Goal: Task Accomplishment & Management: Manage account settings

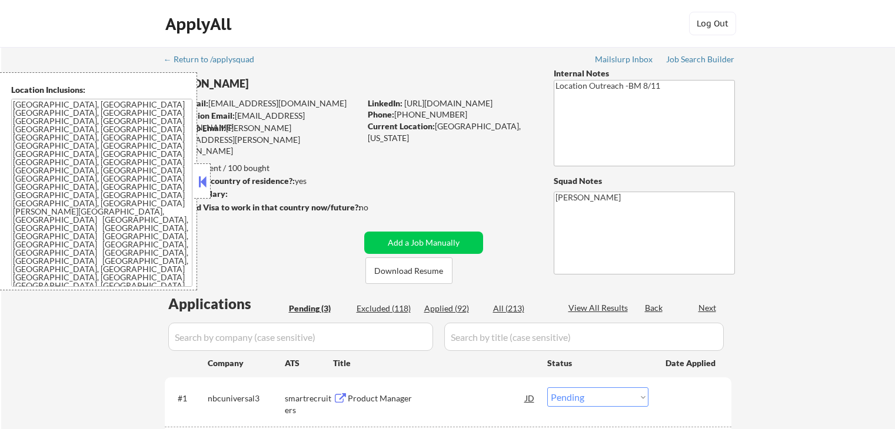
select select ""pending""
click at [205, 172] on div at bounding box center [202, 181] width 16 height 35
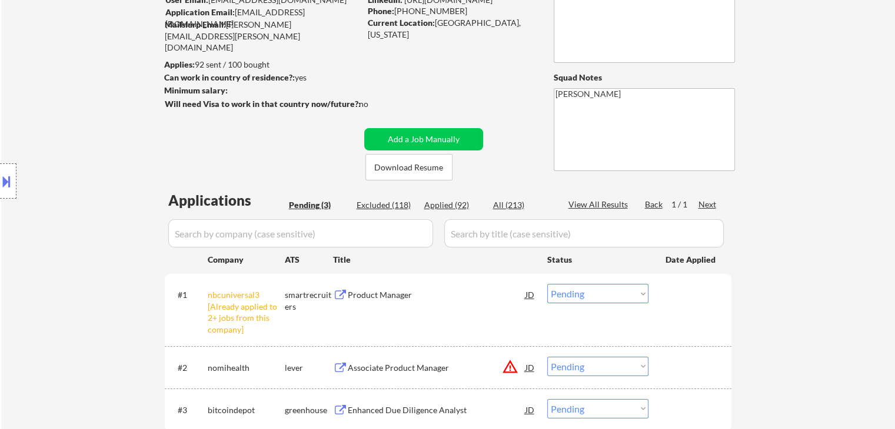
scroll to position [177, 0]
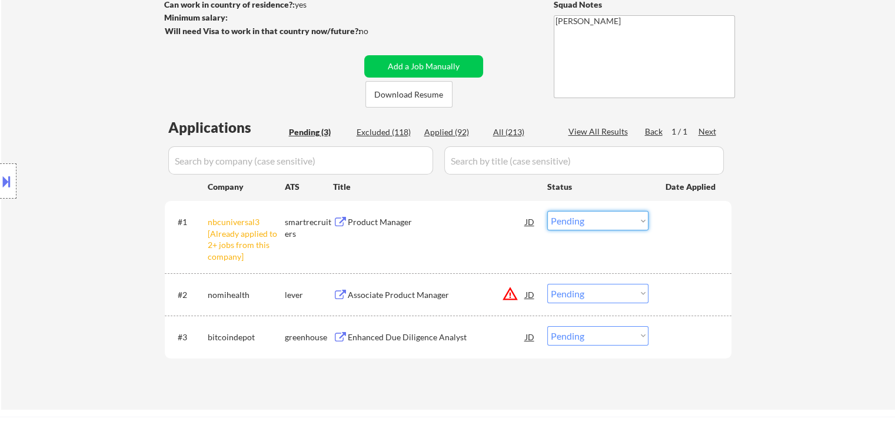
click at [595, 222] on select "Choose an option... Pending Applied Excluded (Questions) Excluded (Expired) Exc…" at bounding box center [597, 220] width 101 height 19
click at [547, 211] on select "Choose an option... Pending Applied Excluded (Questions) Excluded (Expired) Exc…" at bounding box center [597, 220] width 101 height 19
select select ""pending""
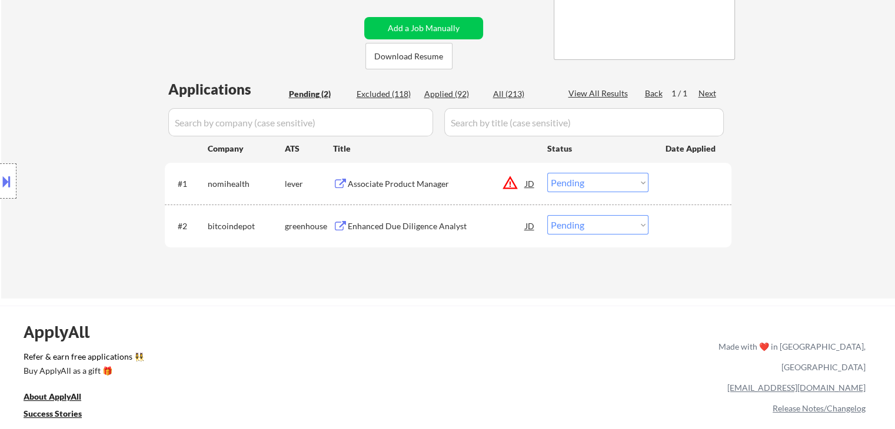
scroll to position [235, 0]
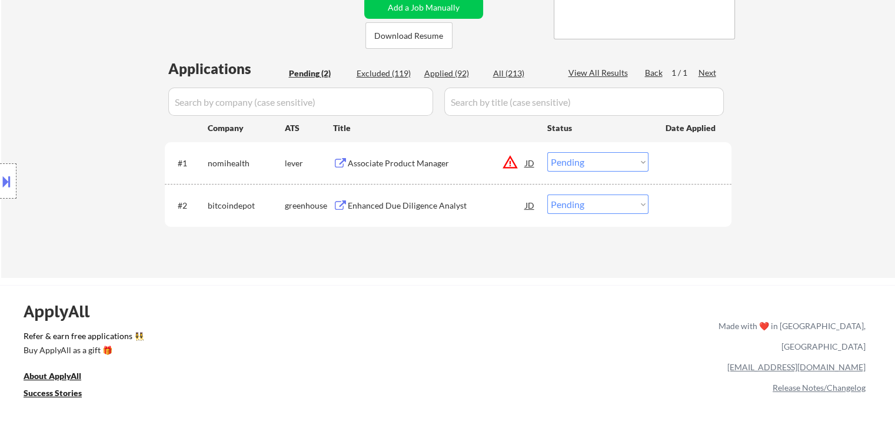
click at [405, 163] on div "Associate Product Manager" at bounding box center [437, 164] width 178 height 12
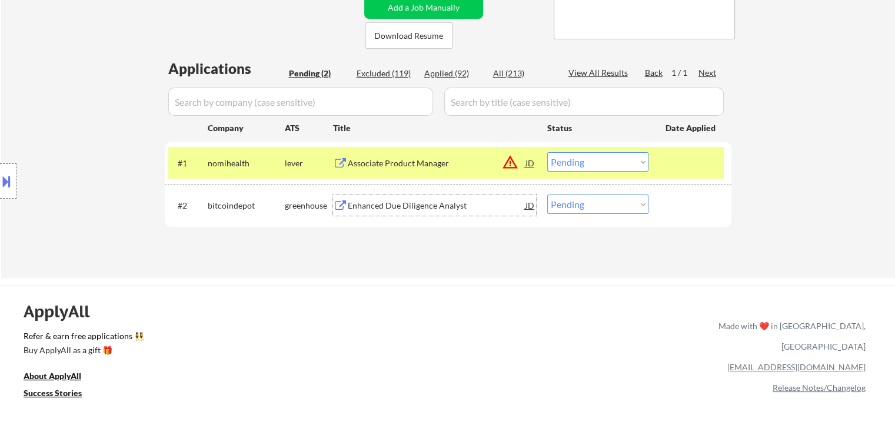
click at [397, 204] on div "Enhanced Due Diligence Analyst" at bounding box center [437, 206] width 178 height 12
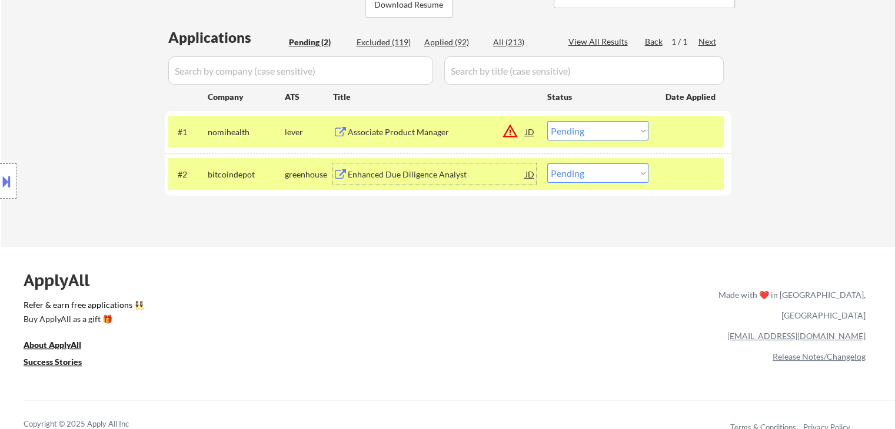
scroll to position [294, 0]
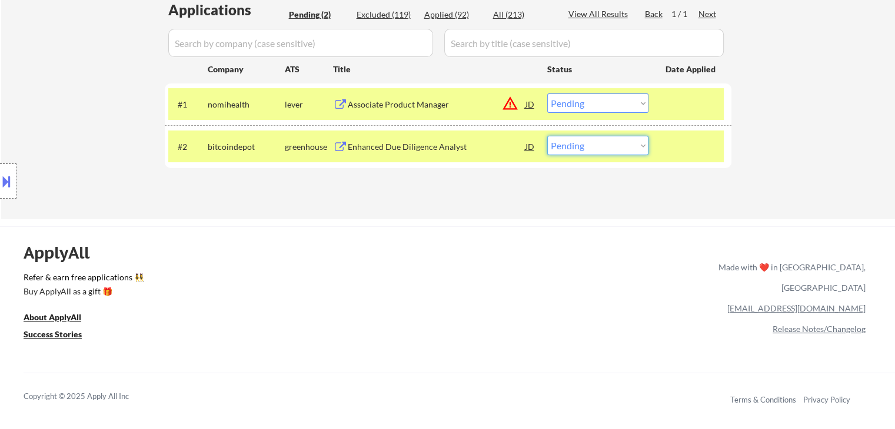
drag, startPoint x: 579, startPoint y: 146, endPoint x: 580, endPoint y: 154, distance: 7.2
click at [579, 148] on select "Choose an option... Pending Applied Excluded (Questions) Excluded (Expired) Exc…" at bounding box center [597, 145] width 101 height 19
select select ""applied""
click at [547, 136] on select "Choose an option... Pending Applied Excluded (Questions) Excluded (Expired) Exc…" at bounding box center [597, 145] width 101 height 19
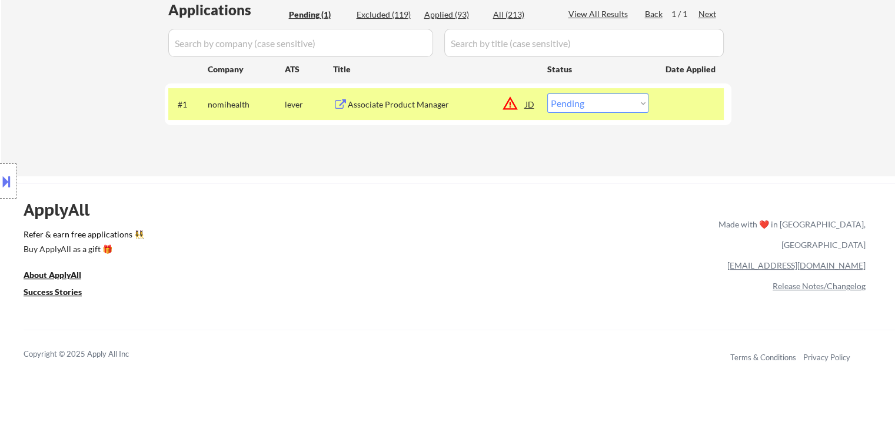
click at [510, 107] on button "warning_amber" at bounding box center [510, 103] width 16 height 16
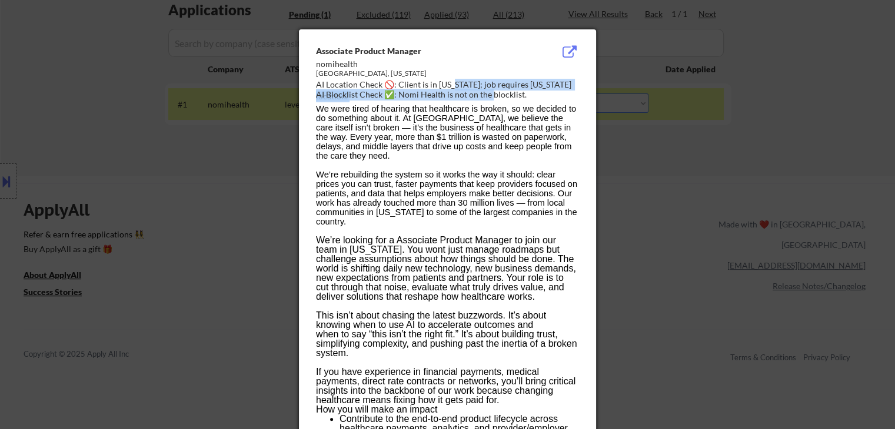
drag, startPoint x: 482, startPoint y: 89, endPoint x: 490, endPoint y: 90, distance: 7.7
click at [490, 90] on div "Associate Product Manager nomihealth [GEOGRAPHIC_DATA], [US_STATE] AI Location …" at bounding box center [450, 73] width 268 height 56
click at [515, 97] on div "AI Blocklist Check ✅: Nomi Health is not on the blocklist." at bounding box center [450, 95] width 268 height 12
click at [124, 144] on div at bounding box center [447, 214] width 895 height 429
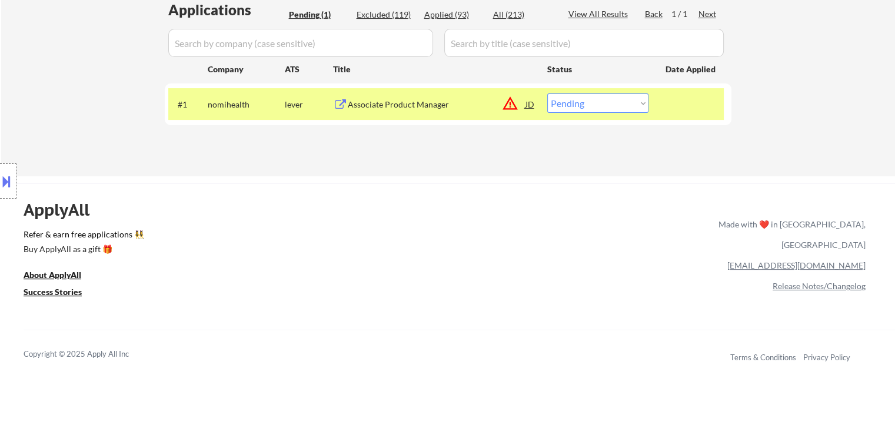
click at [565, 109] on select "Choose an option... Pending Applied Excluded (Questions) Excluded (Expired) Exc…" at bounding box center [597, 103] width 101 height 19
select select ""excluded__location_""
click at [547, 94] on select "Choose an option... Pending Applied Excluded (Questions) Excluded (Expired) Exc…" at bounding box center [597, 103] width 101 height 19
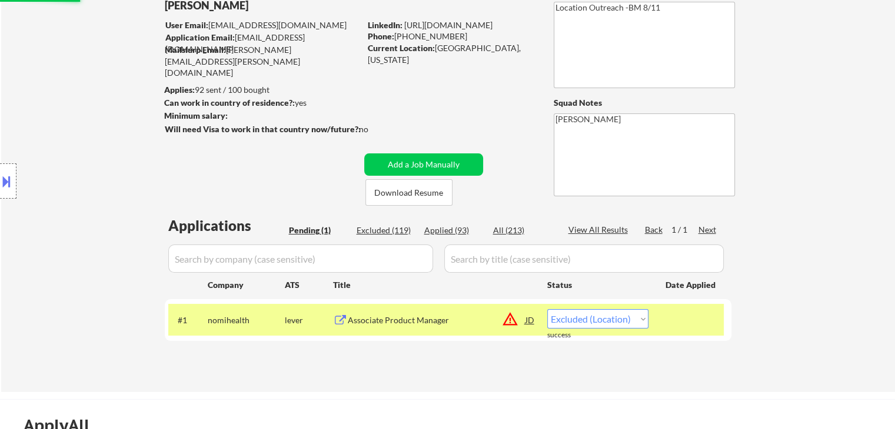
scroll to position [59, 0]
